Goal: Navigation & Orientation: Find specific page/section

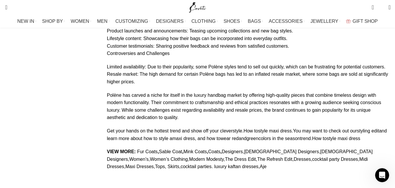
scroll to position [11915, 0]
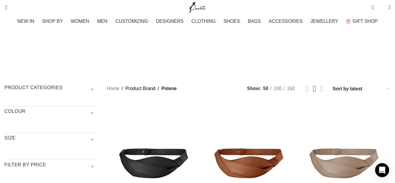
drag, startPoint x: 0, startPoint y: 0, endPoint x: 34, endPoint y: 76, distance: 83.4
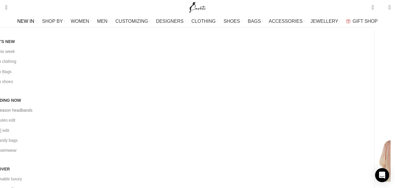
click at [113, 105] on link "New season headbands" at bounding box center [179, 110] width 381 height 10
